Goal: Task Accomplishment & Management: Manage account settings

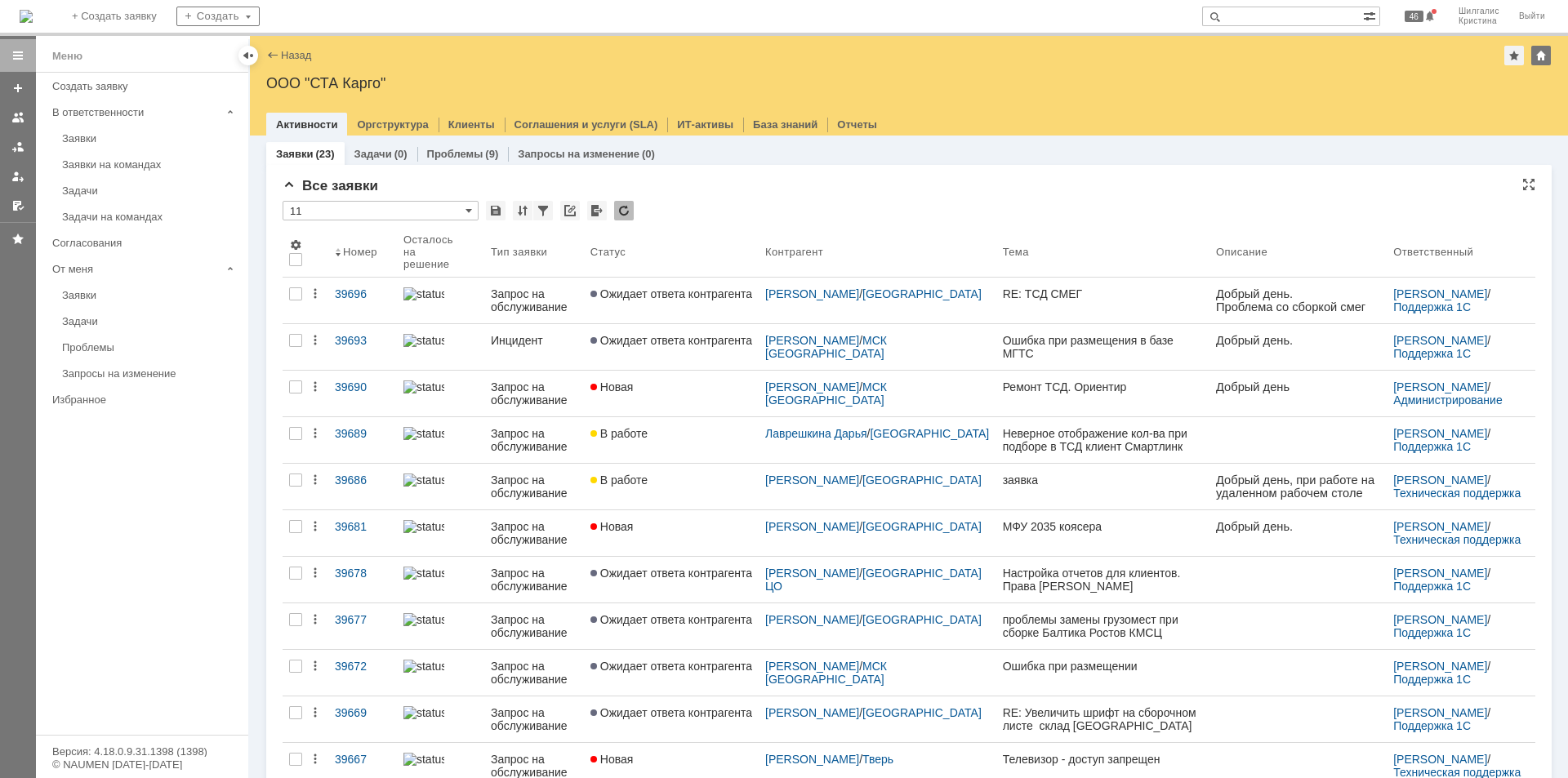
click at [775, 190] on div "Все заявки" at bounding box center [908, 186] width 1252 height 16
click at [727, 217] on div "* 11" at bounding box center [908, 211] width 1252 height 21
click at [118, 132] on div "Заявки" at bounding box center [151, 138] width 177 height 12
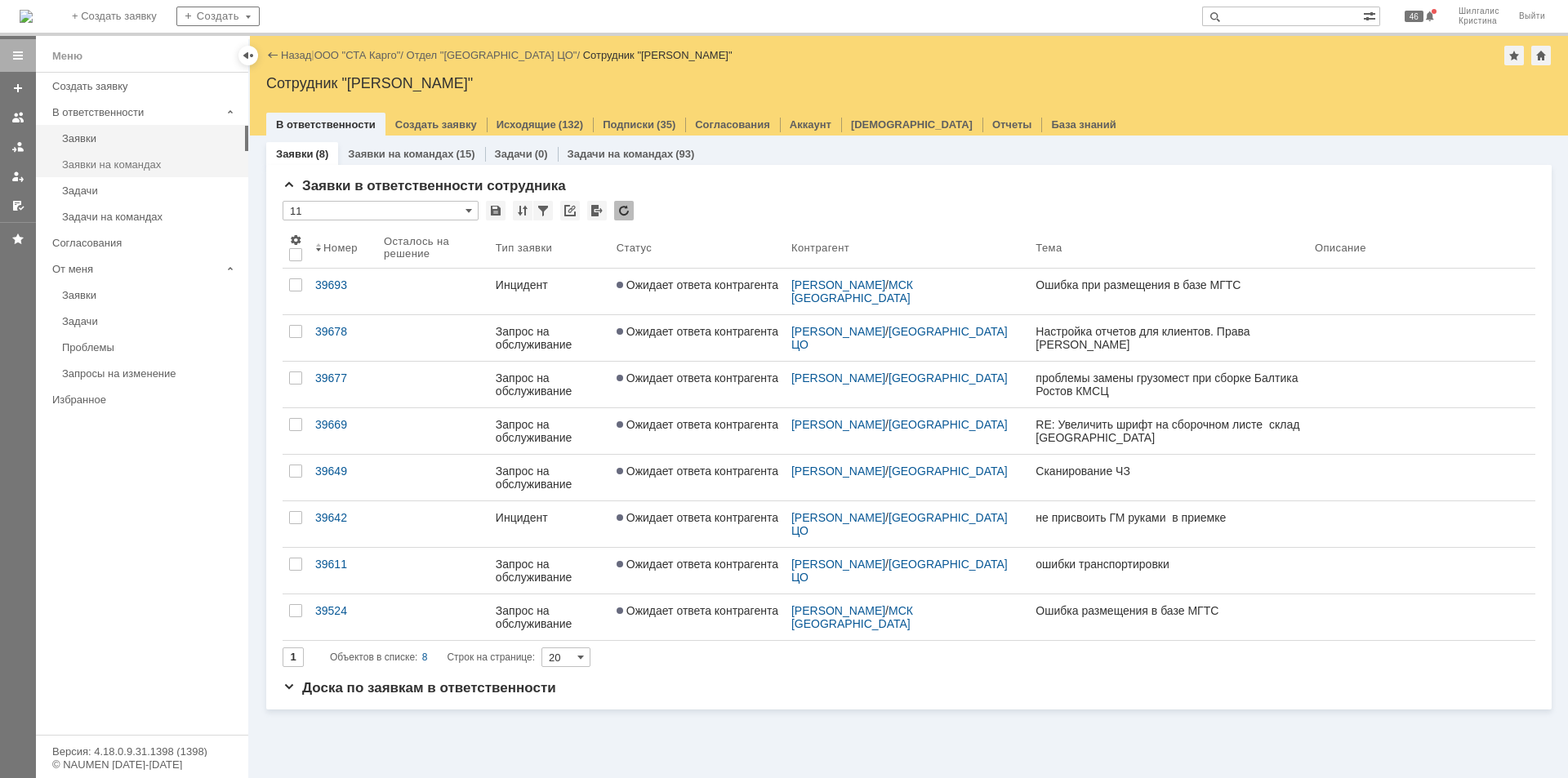
click at [125, 163] on div "Заявки на командах" at bounding box center [151, 165] width 177 height 12
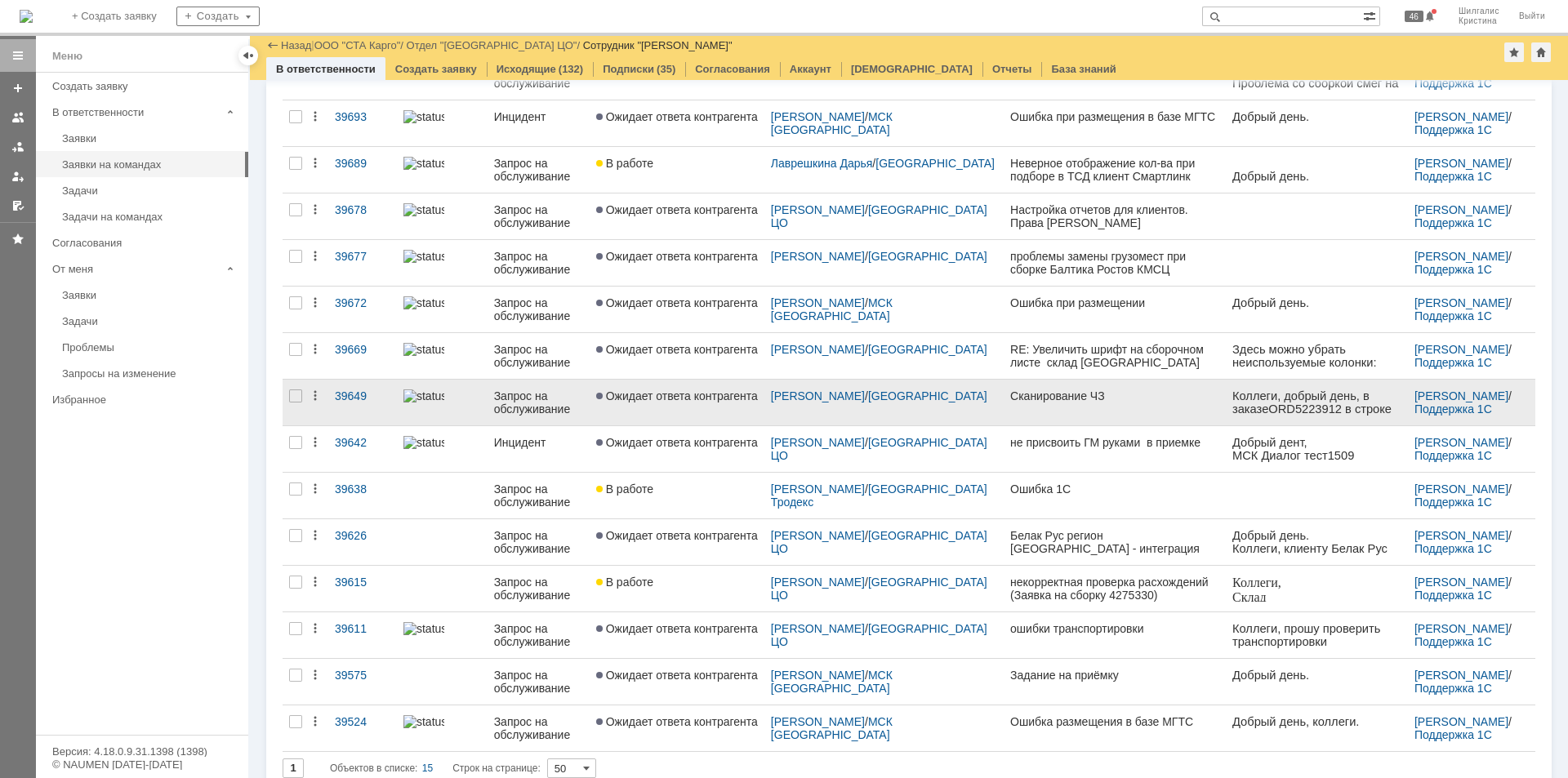
scroll to position [205, 0]
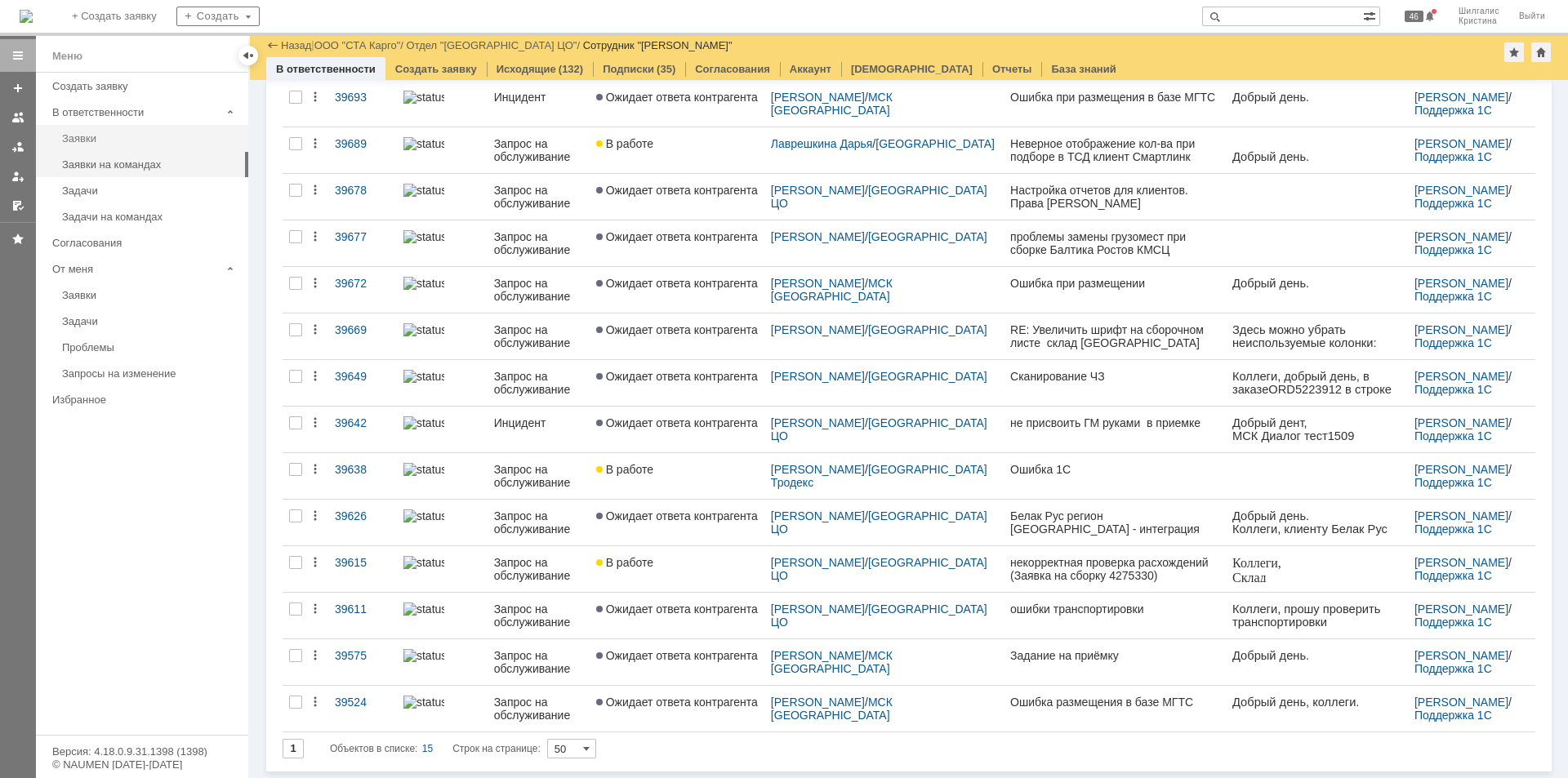
click at [122, 143] on div "Заявки" at bounding box center [151, 138] width 177 height 12
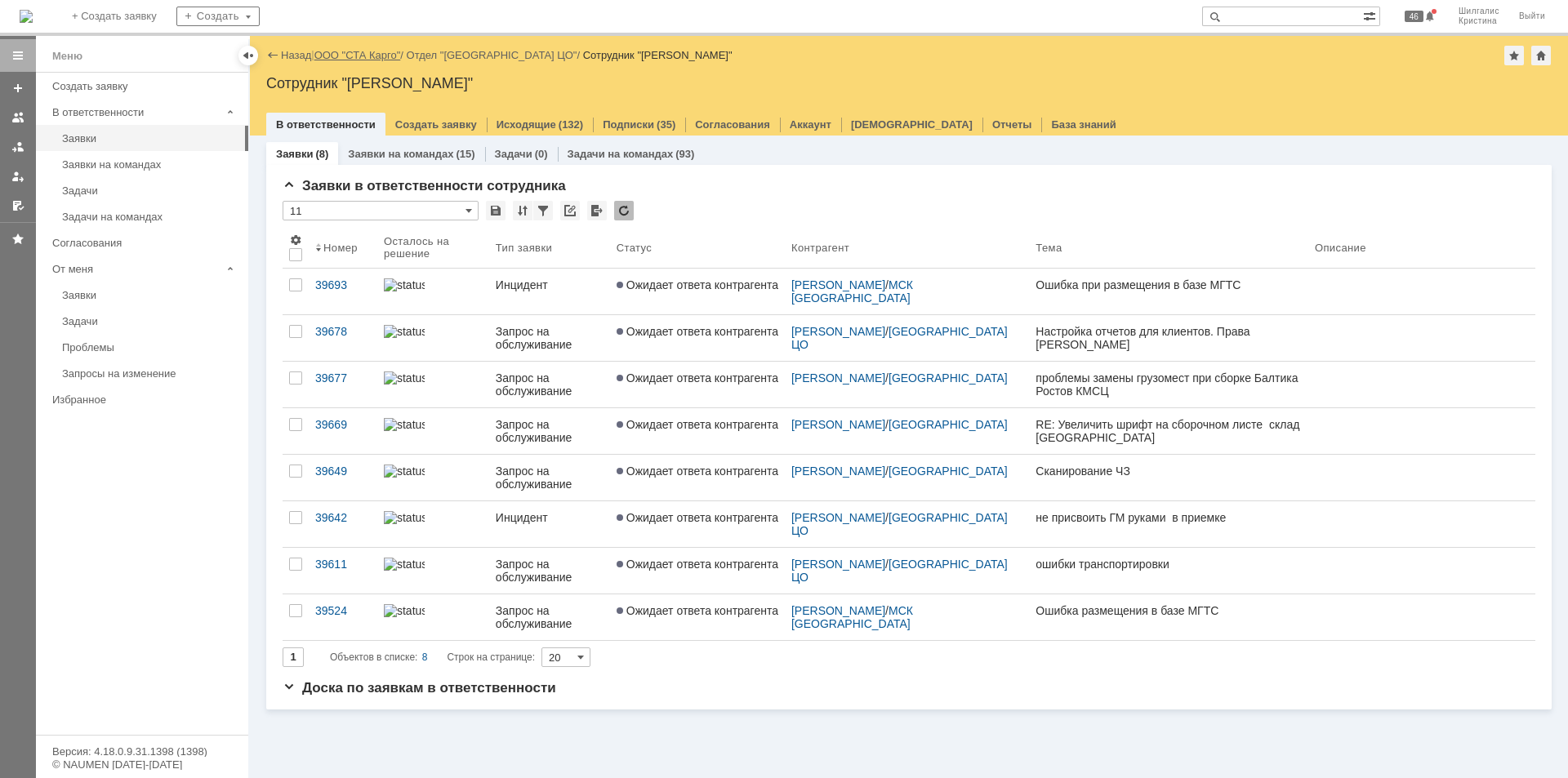
click at [337, 53] on link "ООО "СТА Карго"" at bounding box center [357, 55] width 86 height 12
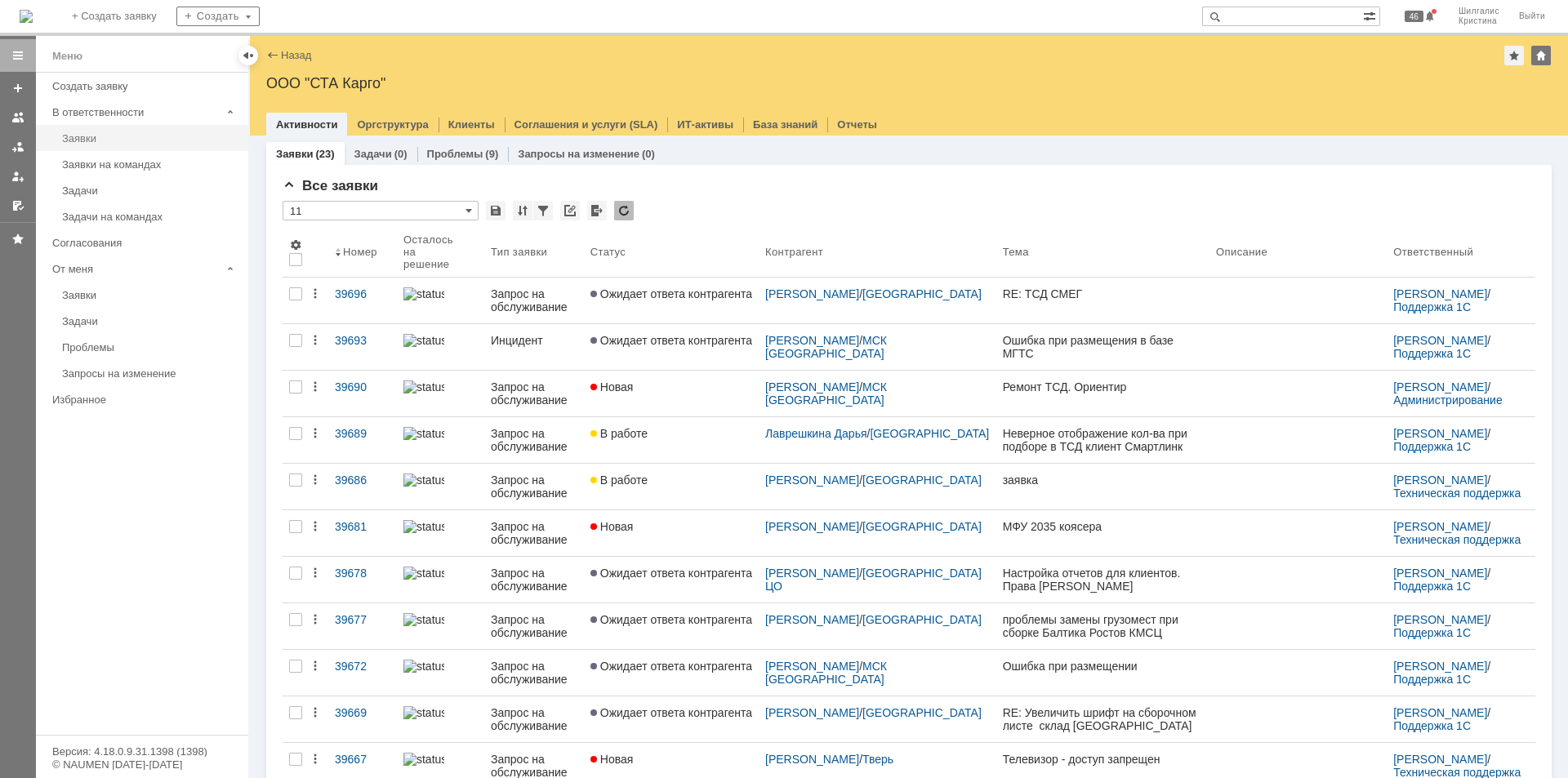
click at [133, 144] on link "Заявки" at bounding box center [150, 138] width 190 height 25
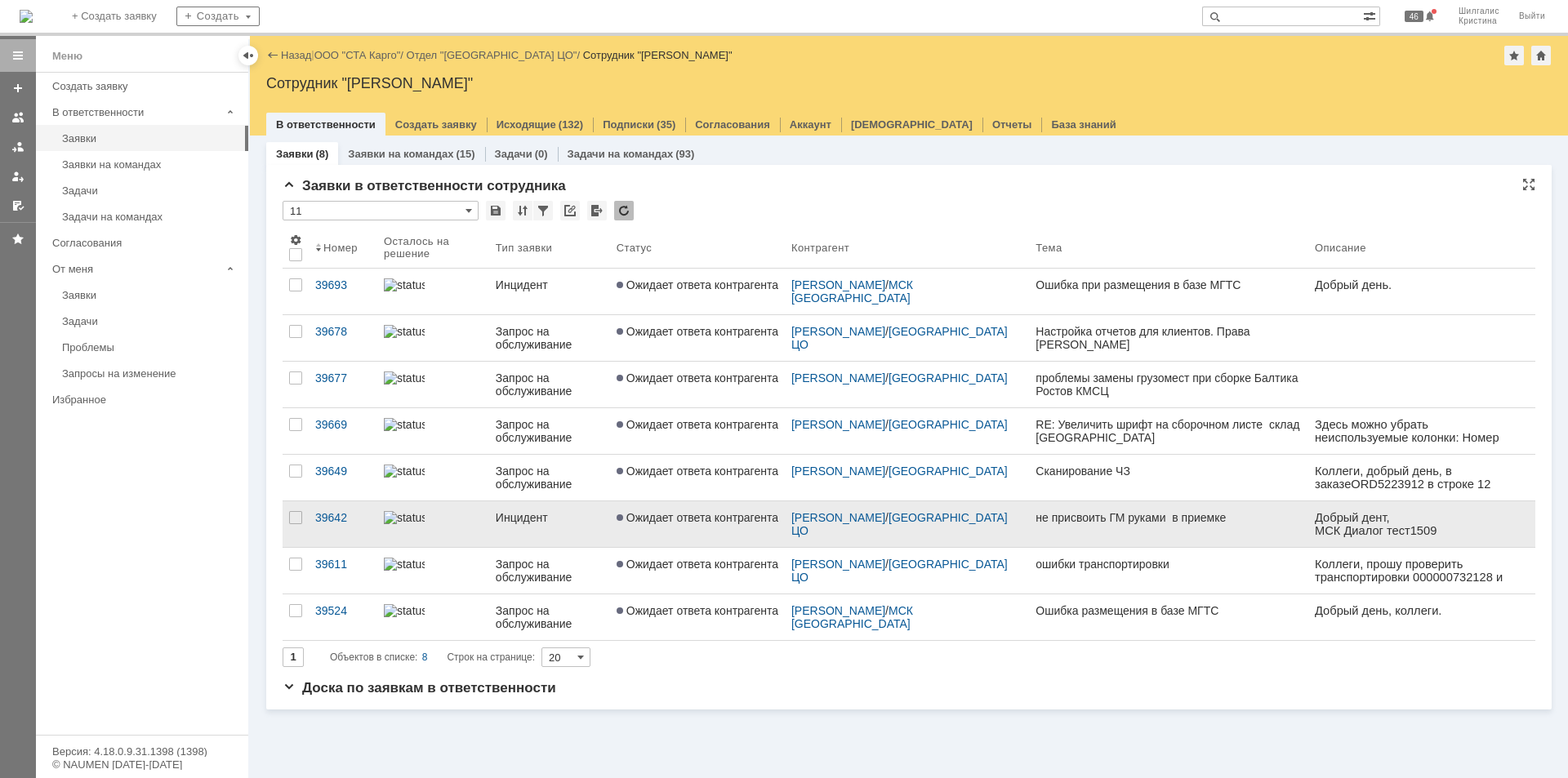
click at [733, 525] on link "Ожидает ответа контрагента" at bounding box center [697, 524] width 175 height 45
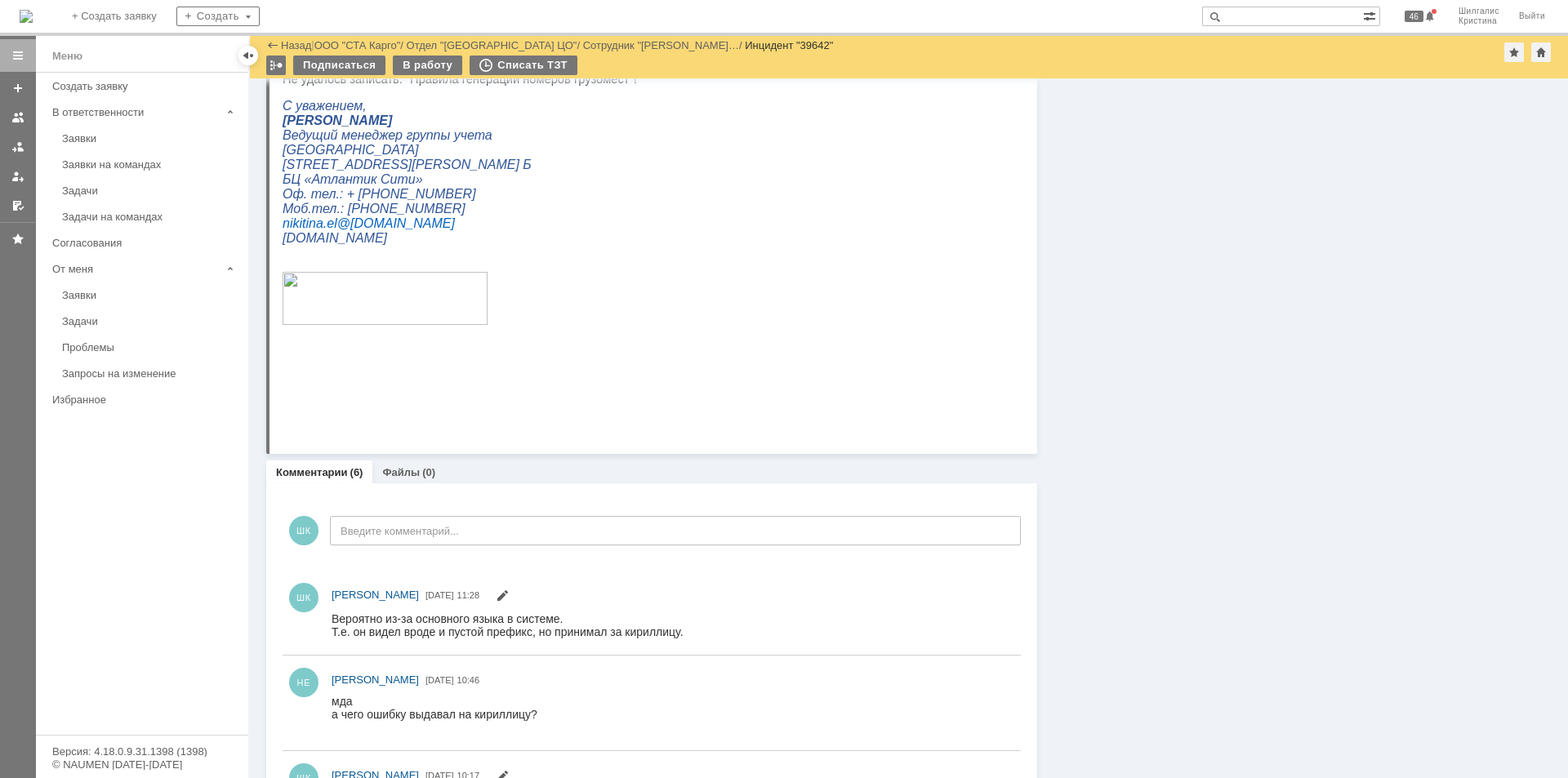
scroll to position [107, 0]
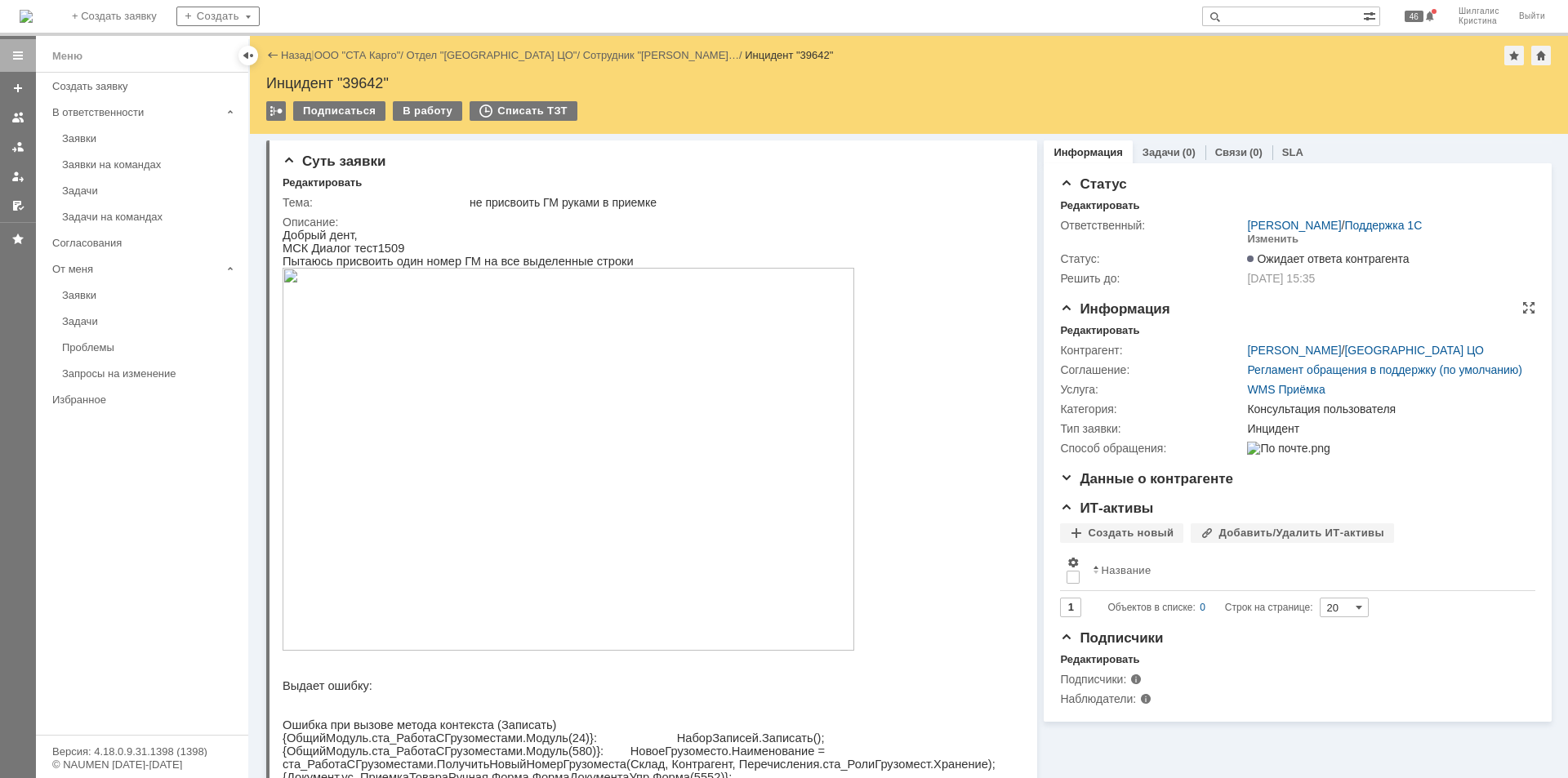
drag, startPoint x: 1193, startPoint y: 585, endPoint x: 1057, endPoint y: 346, distance: 275.0
click at [146, 135] on div "Заявки" at bounding box center [151, 138] width 177 height 12
